Goal: Use online tool/utility: Utilize a website feature to perform a specific function

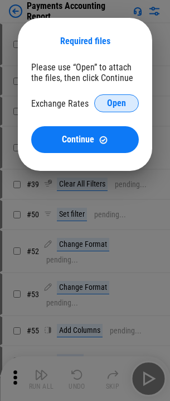
click at [121, 107] on span "Open" at bounding box center [116, 103] width 19 height 9
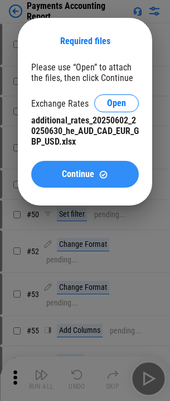
click at [81, 170] on span "Continue" at bounding box center [78, 174] width 32 height 9
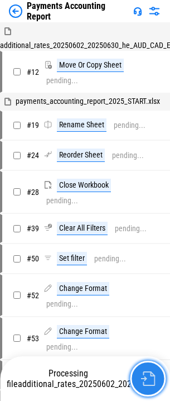
click at [152, 374] on img "button" at bounding box center [148, 378] width 15 height 15
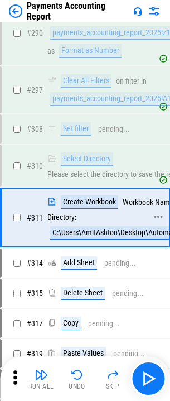
scroll to position [4583, 0]
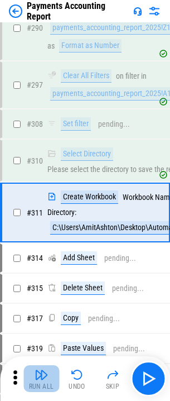
click at [33, 387] on div "Run All" at bounding box center [41, 386] width 25 height 7
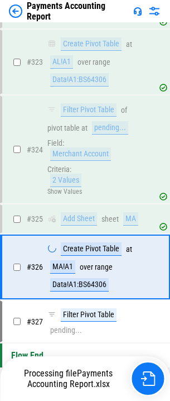
scroll to position [5061, 0]
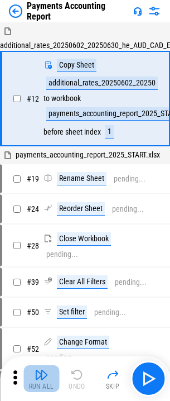
click at [40, 373] on img "button" at bounding box center [41, 374] width 13 height 13
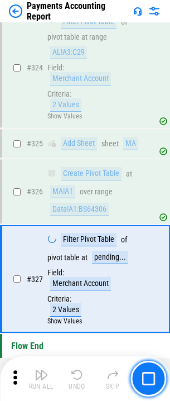
scroll to position [5140, 0]
